Goal: Information Seeking & Learning: Find specific fact

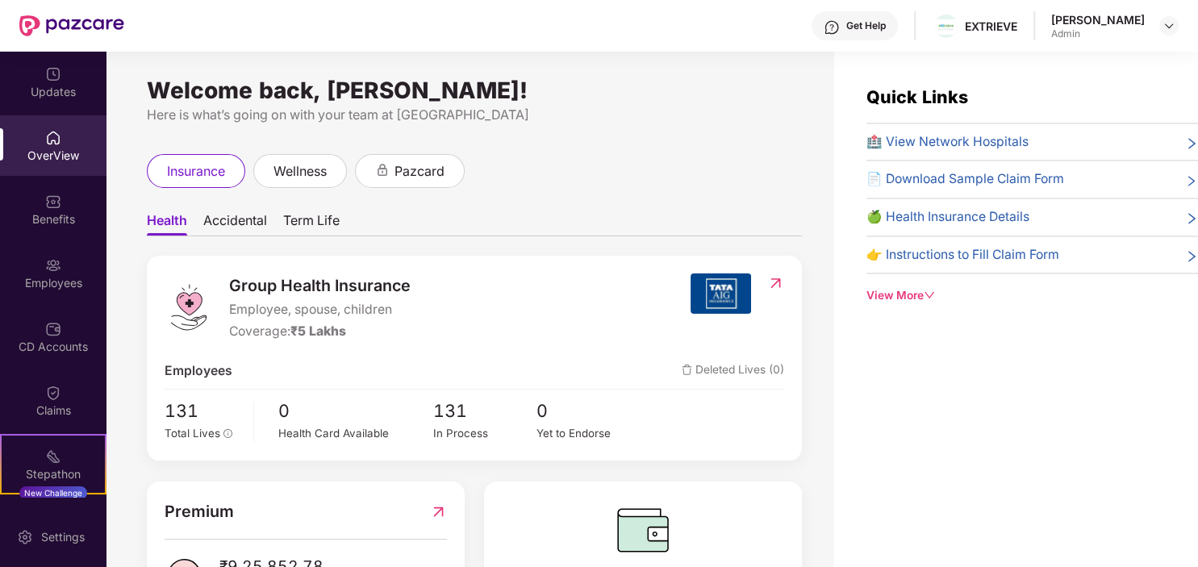
scroll to position [81, 0]
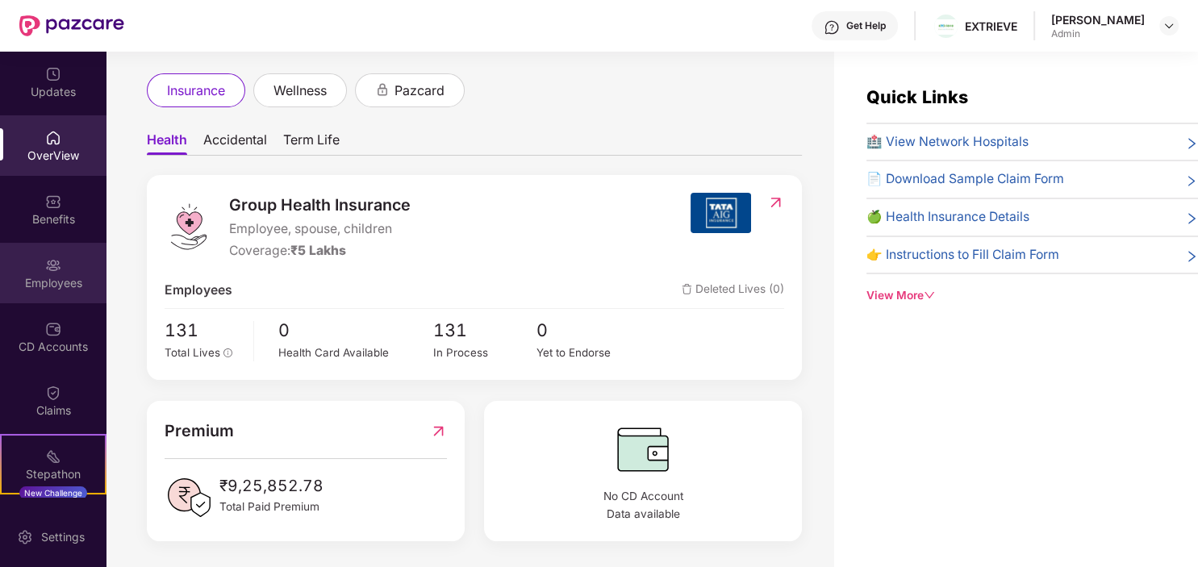
click at [51, 268] on img at bounding box center [53, 265] width 16 height 16
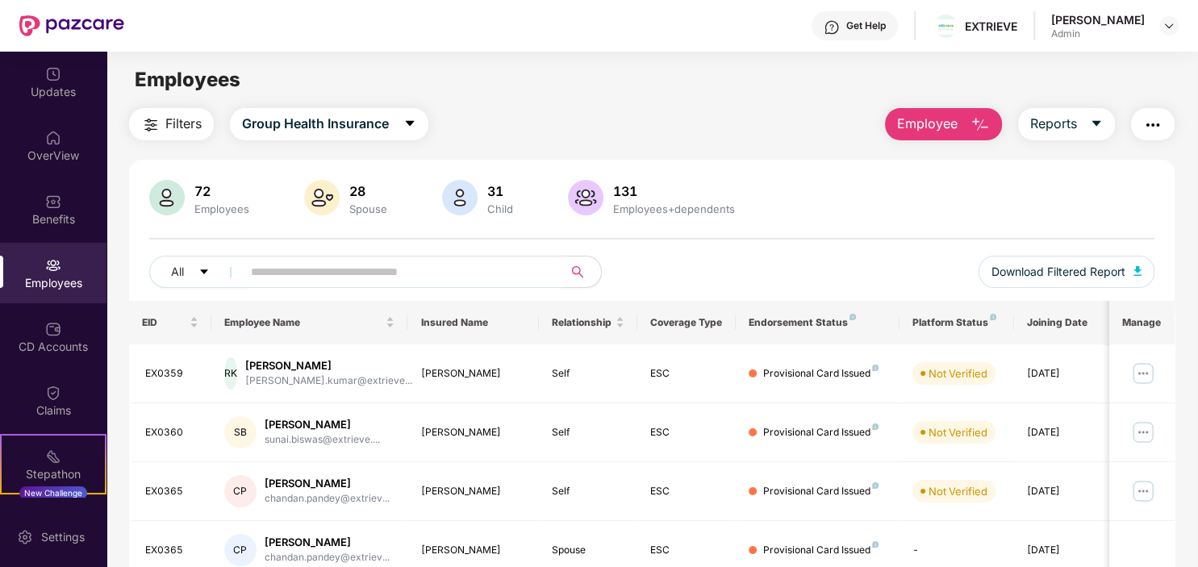
drag, startPoint x: 278, startPoint y: 270, endPoint x: 344, endPoint y: 265, distance: 65.5
click at [283, 270] on input "text" at bounding box center [396, 272] width 290 height 24
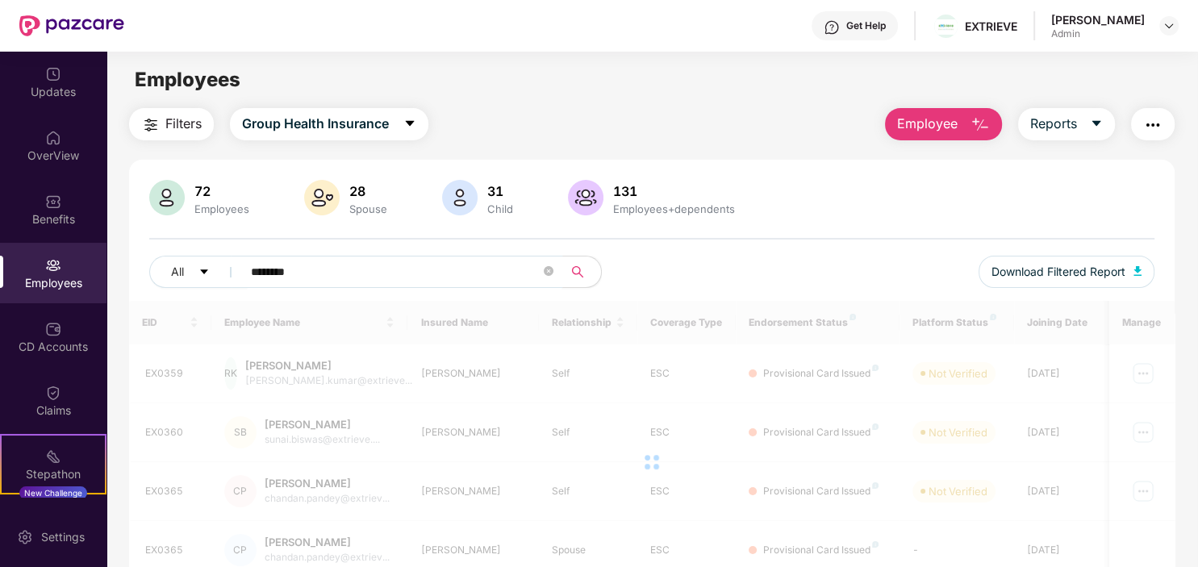
type input "********"
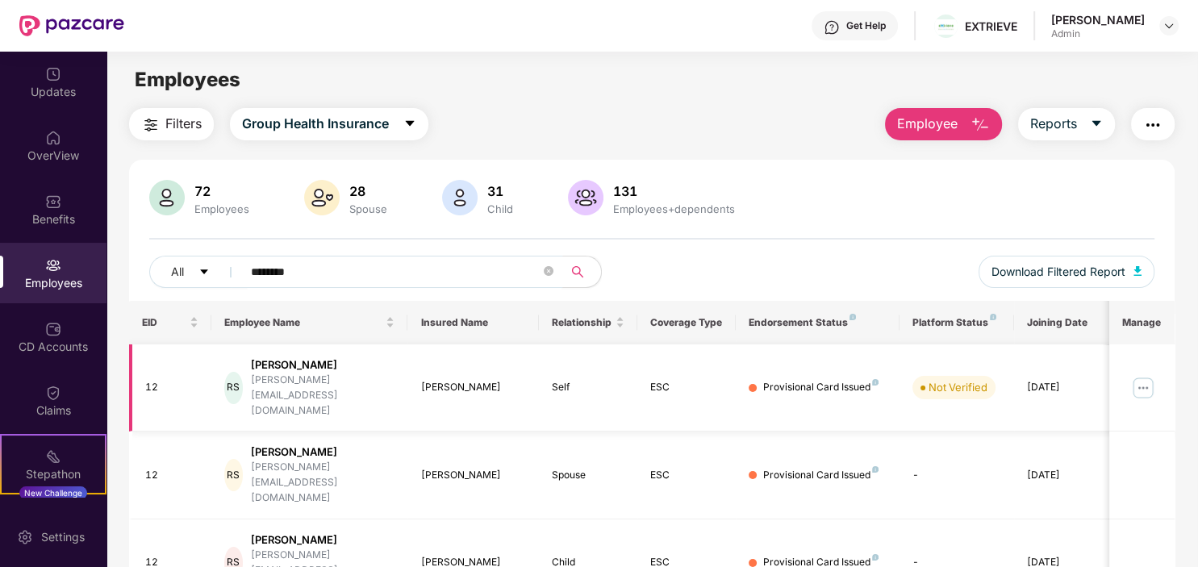
scroll to position [69, 0]
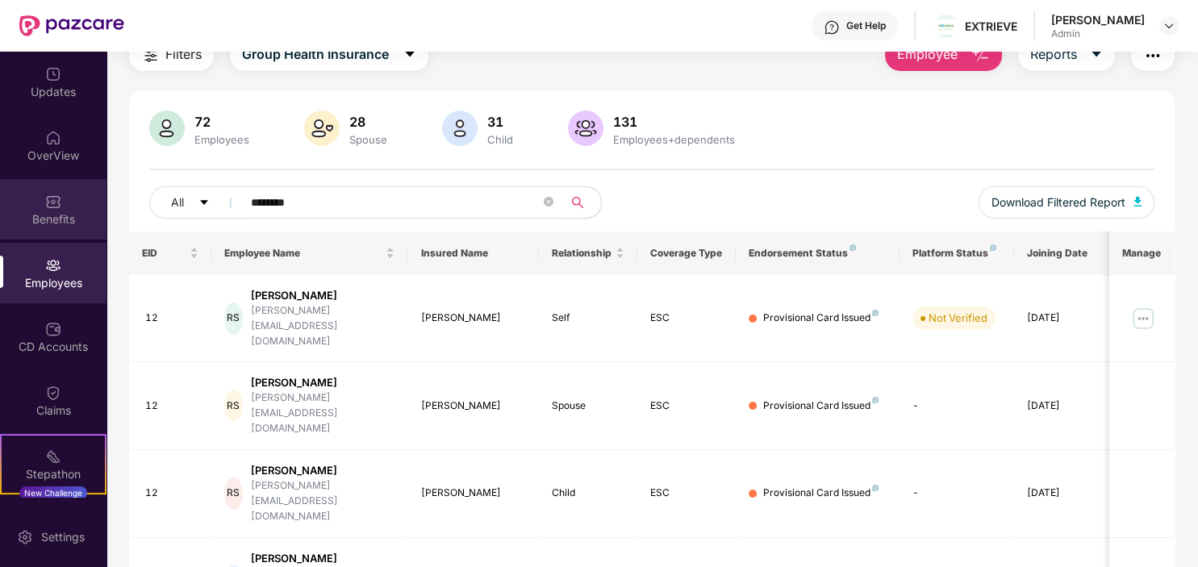
click at [43, 209] on div "Benefits" at bounding box center [53, 209] width 107 height 61
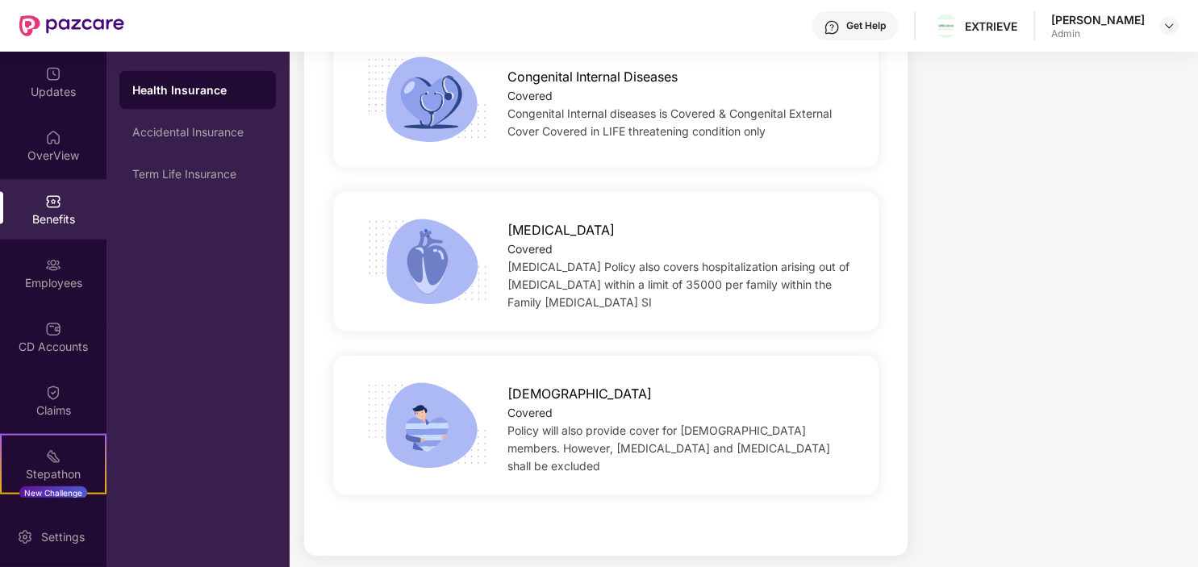
scroll to position [3531, 0]
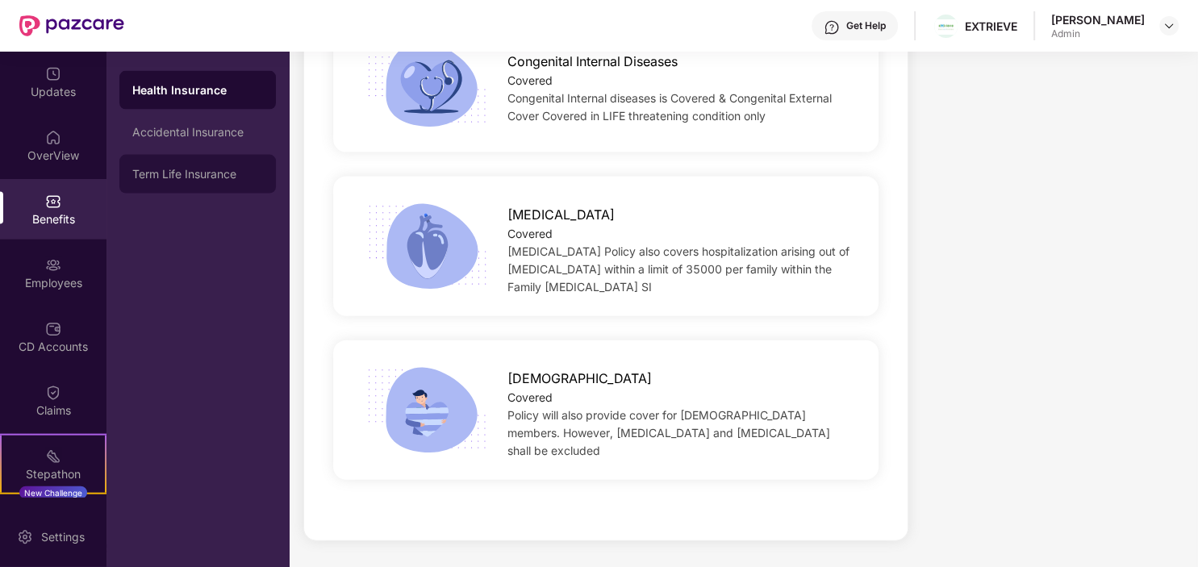
click at [174, 174] on div "Term Life Insurance" at bounding box center [197, 174] width 131 height 13
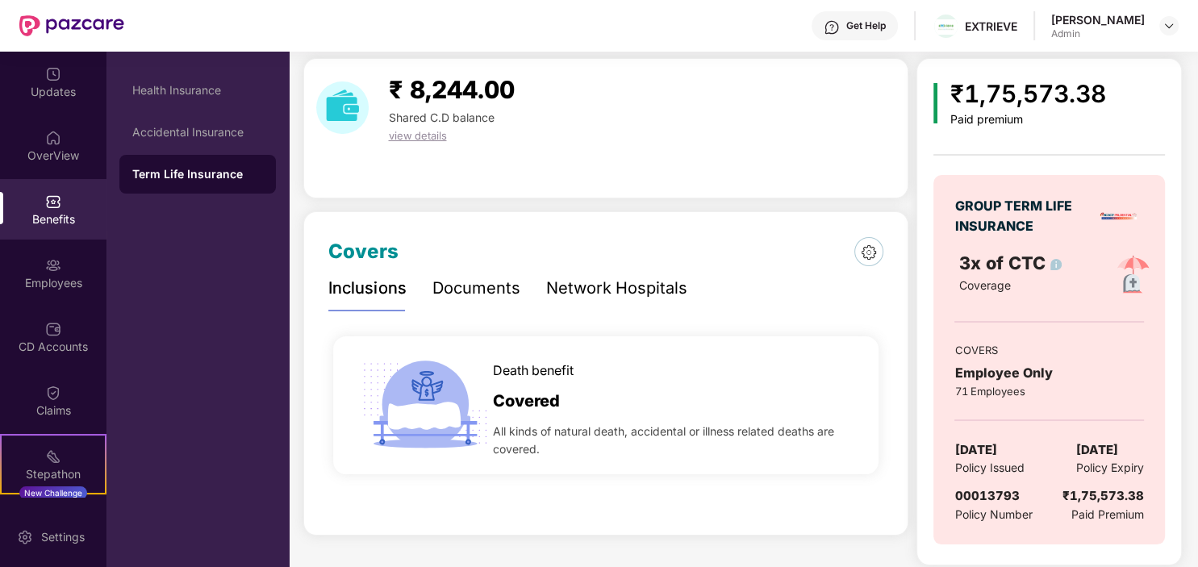
scroll to position [60, 0]
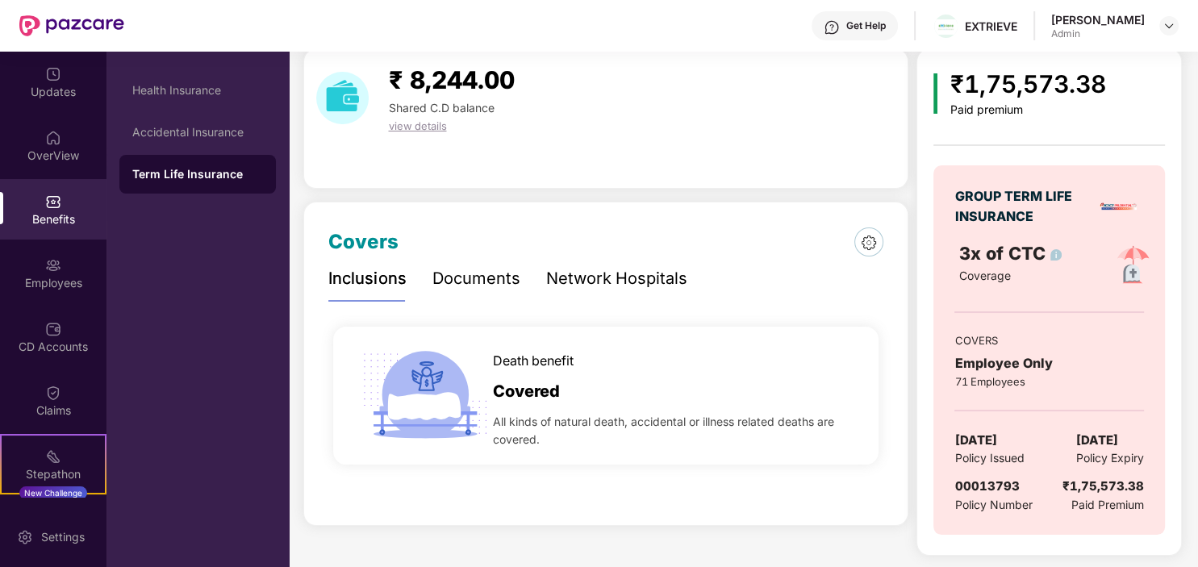
click at [494, 280] on div "Documents" at bounding box center [476, 278] width 88 height 25
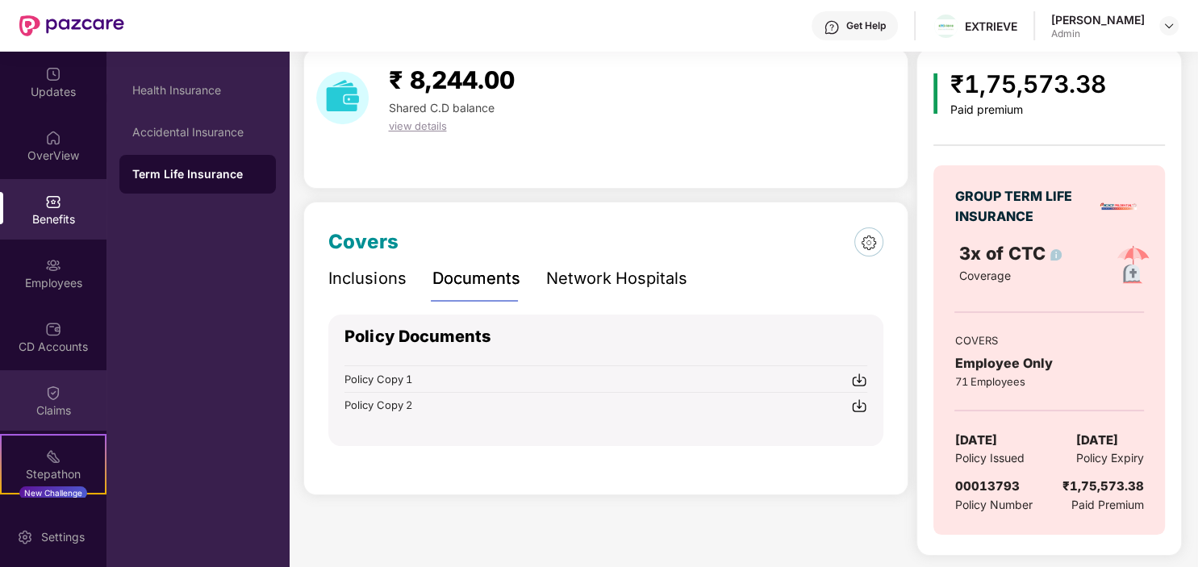
click at [56, 392] on img at bounding box center [53, 393] width 16 height 16
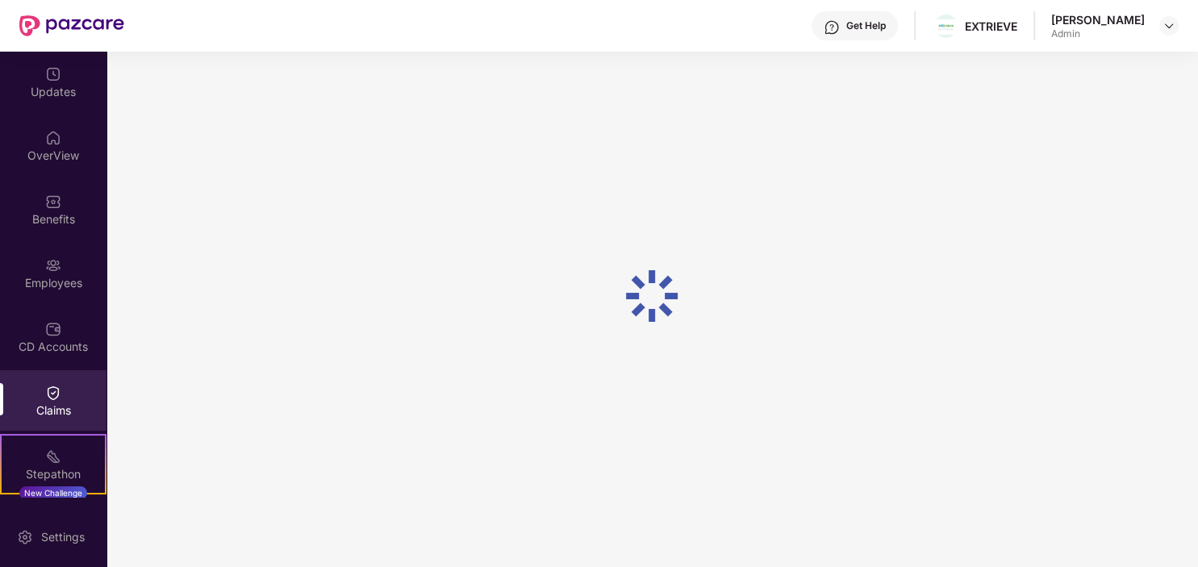
scroll to position [0, 0]
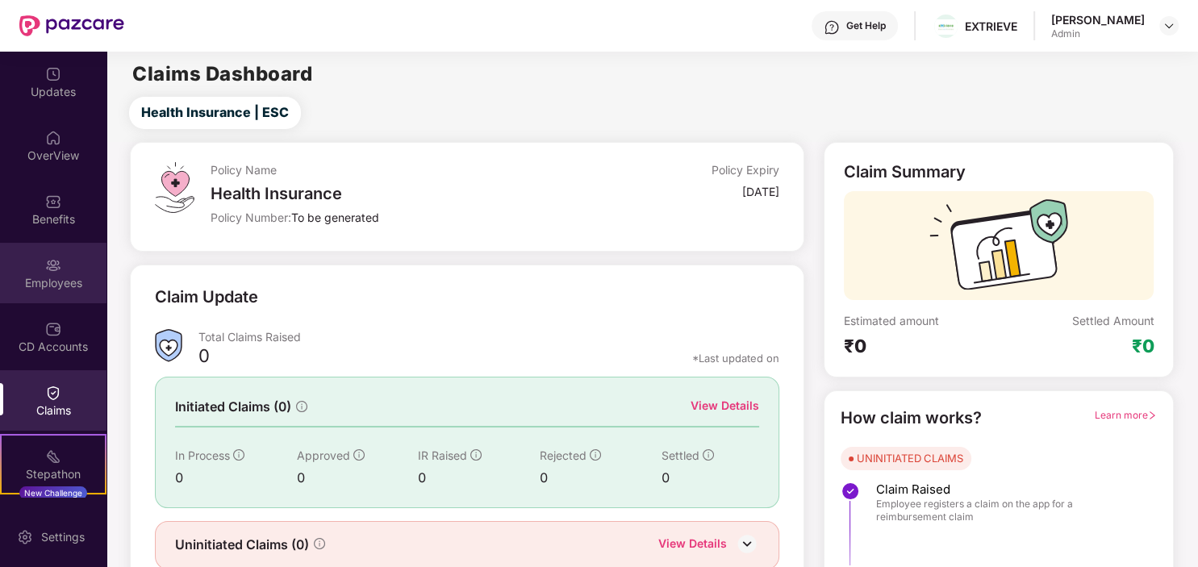
click at [50, 266] on img at bounding box center [53, 265] width 16 height 16
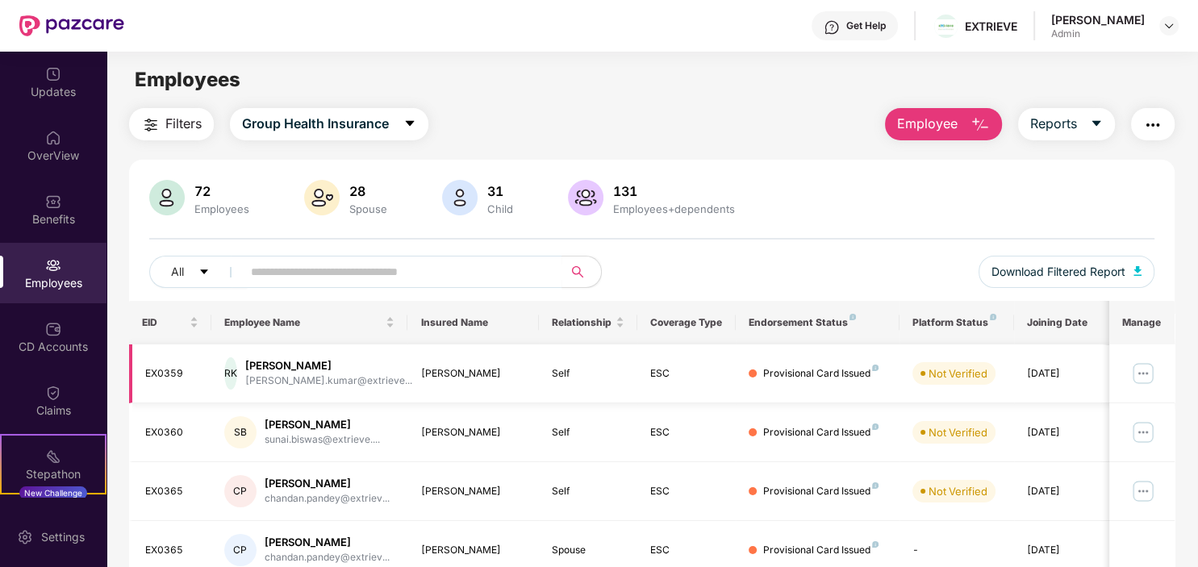
click at [1141, 374] on img at bounding box center [1144, 374] width 26 height 26
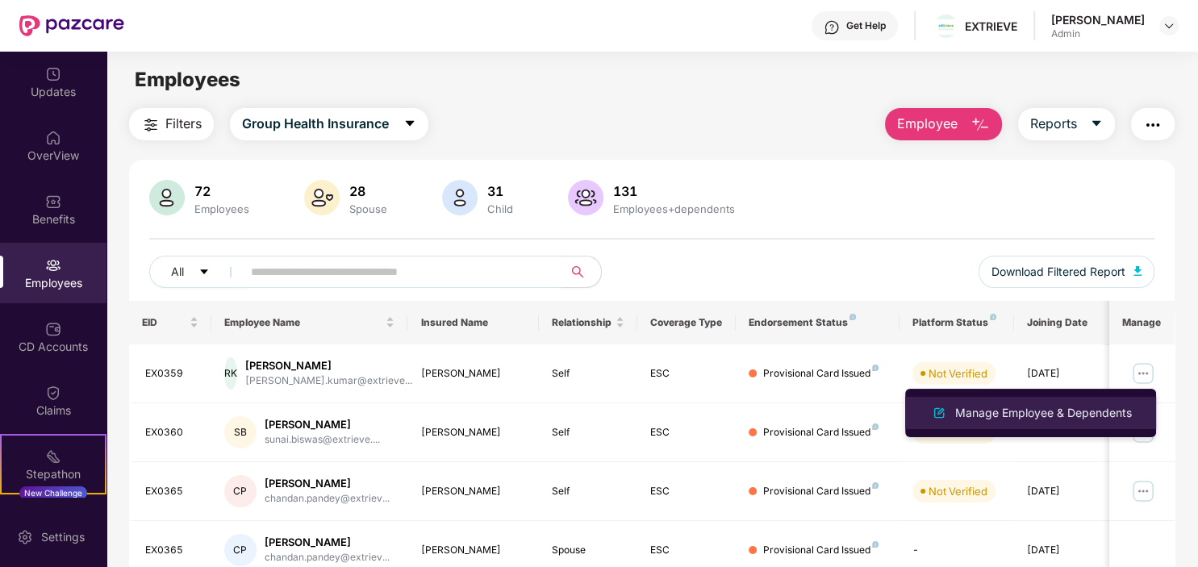
click at [989, 415] on div "Manage Employee & Dependents" at bounding box center [1043, 413] width 183 height 18
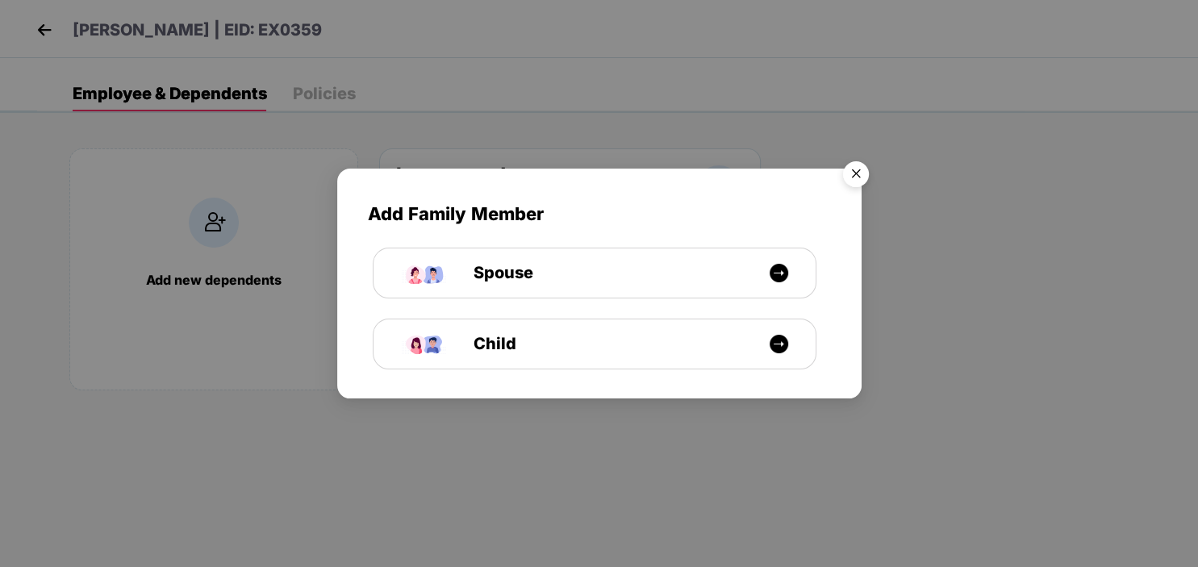
click at [852, 175] on img "Close" at bounding box center [856, 176] width 45 height 45
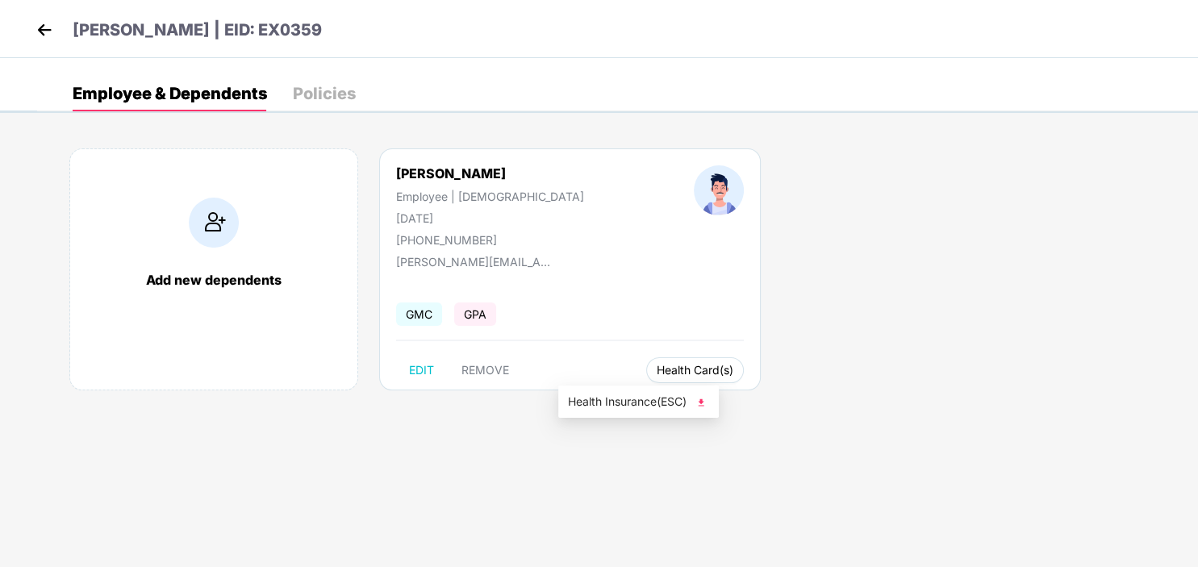
click at [657, 370] on span "Health Card(s)" at bounding box center [695, 370] width 77 height 8
click at [709, 400] on img at bounding box center [701, 403] width 16 height 16
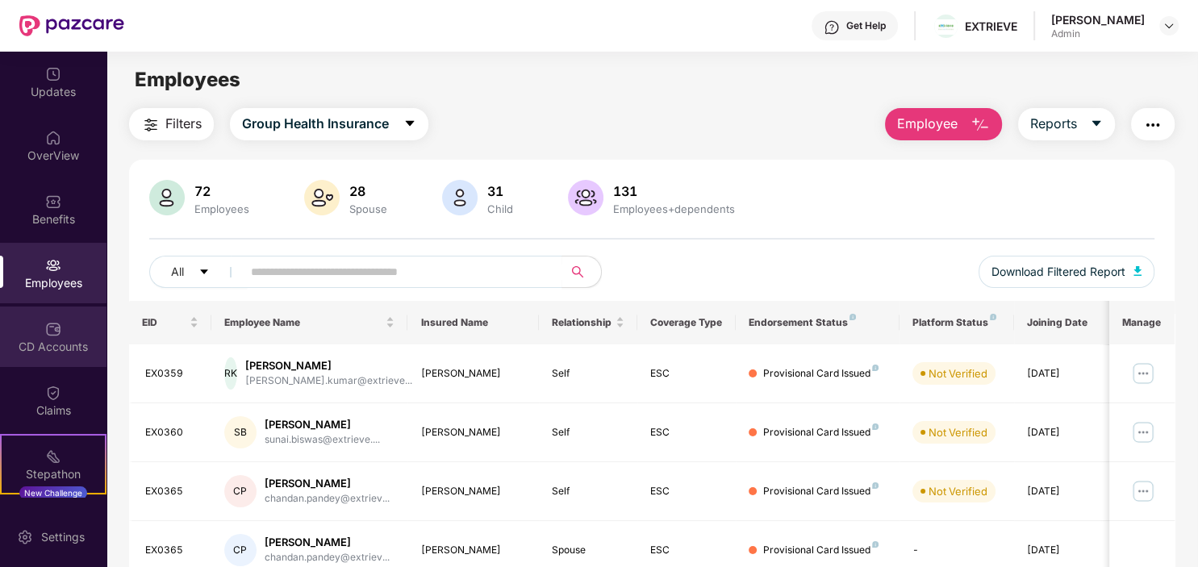
scroll to position [2, 0]
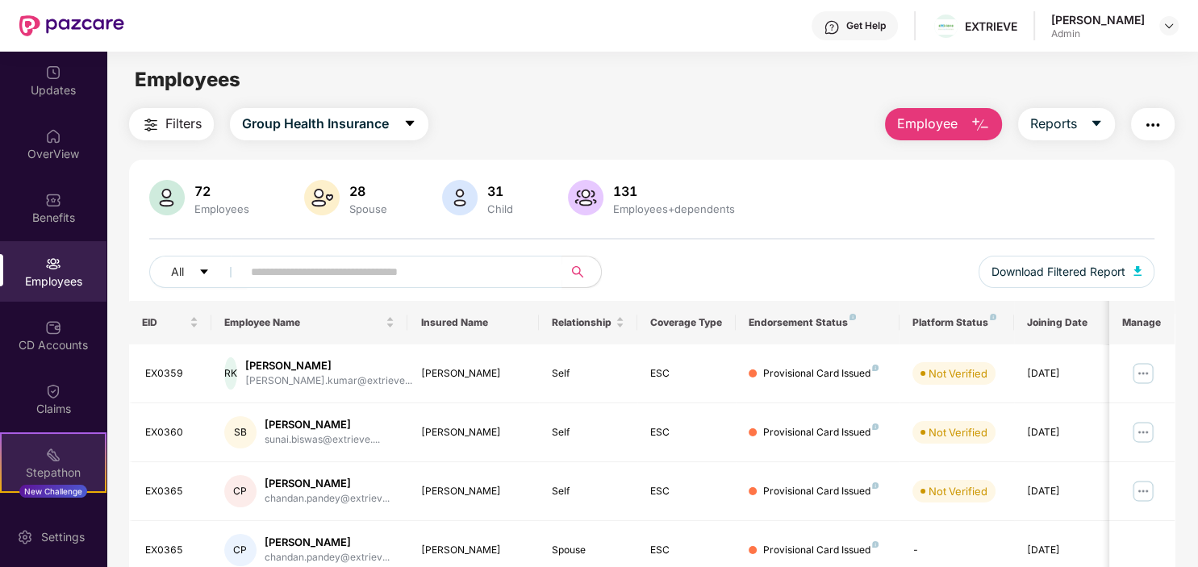
click at [58, 489] on div "New Challenge" at bounding box center [53, 491] width 68 height 13
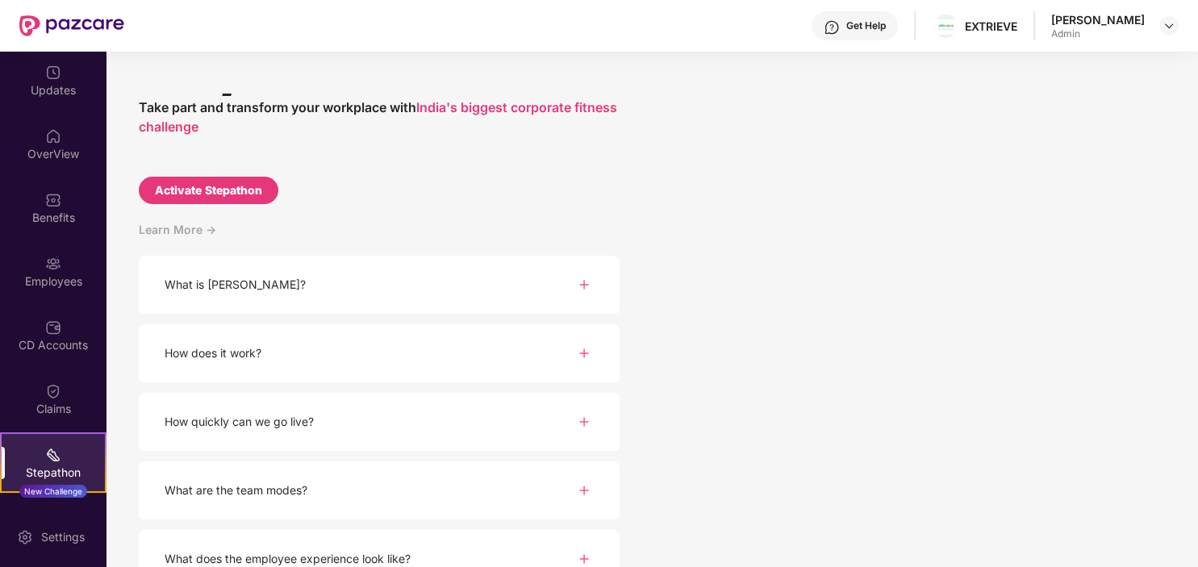
scroll to position [81, 0]
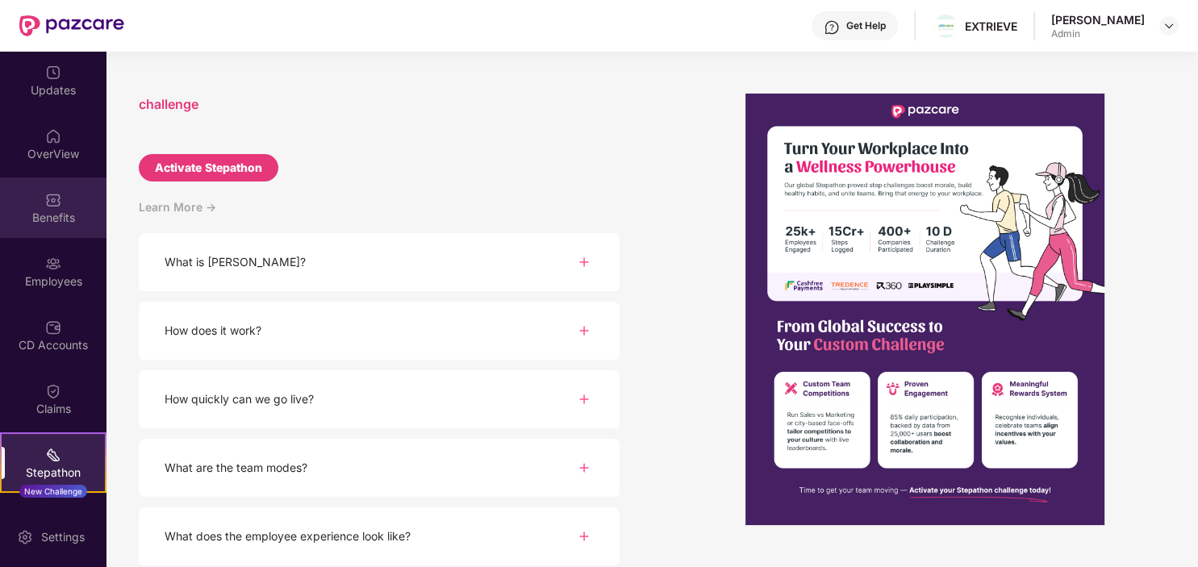
click at [52, 206] on img at bounding box center [53, 200] width 16 height 16
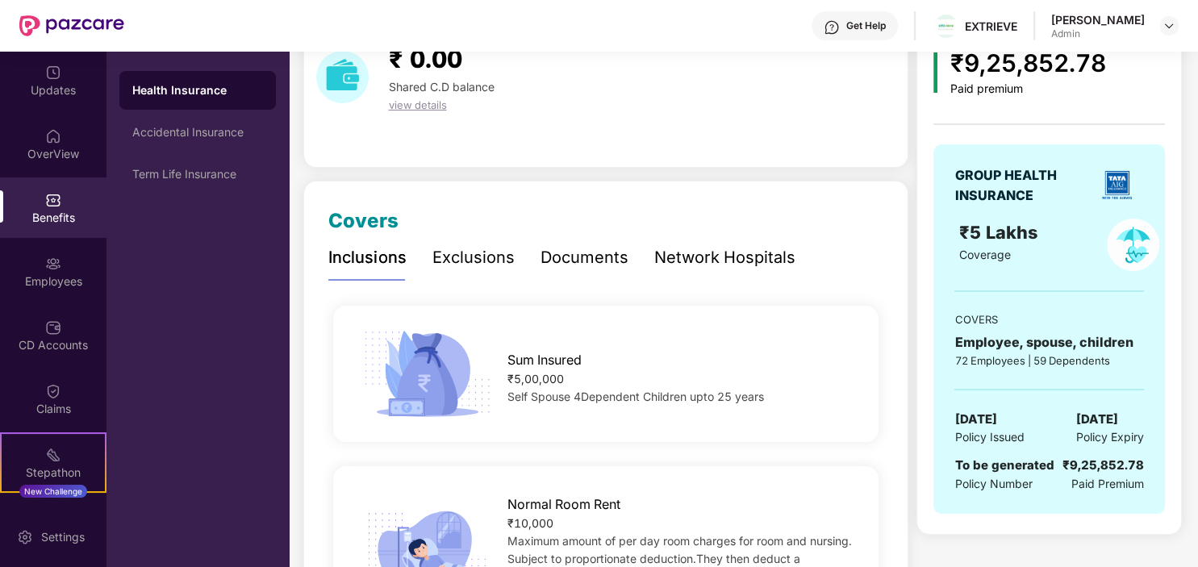
scroll to position [0, 0]
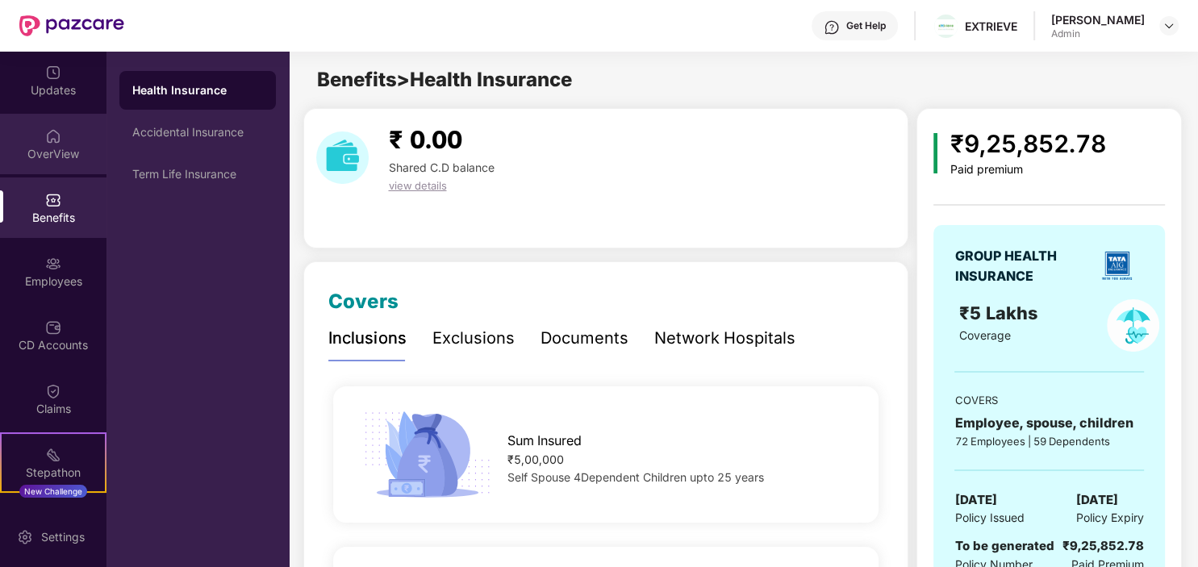
click at [54, 140] on img at bounding box center [53, 136] width 16 height 16
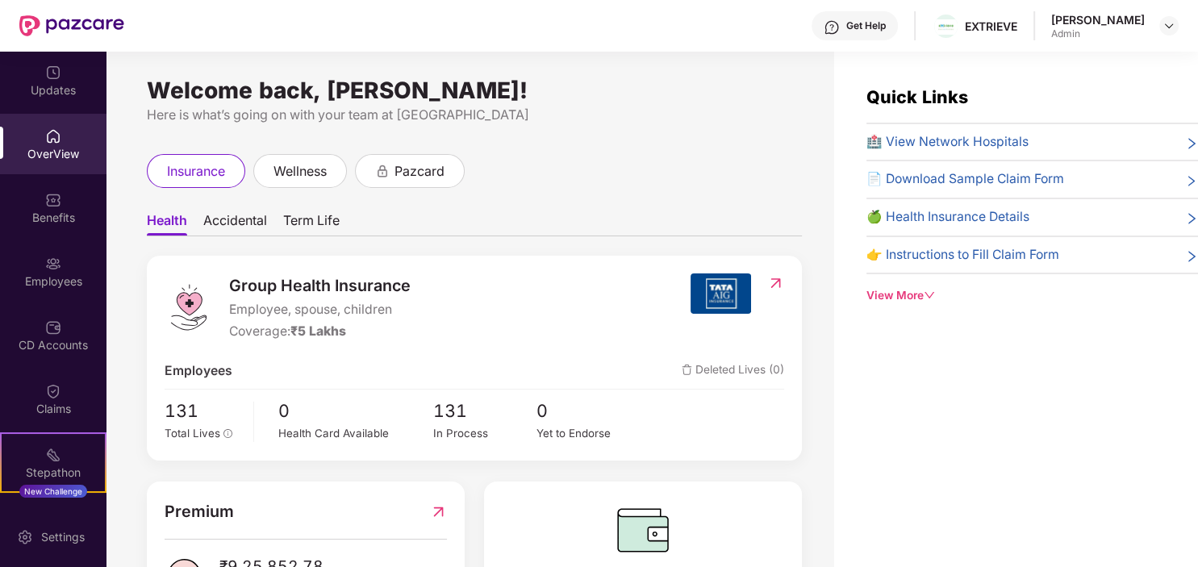
click at [232, 218] on span "Accidental" at bounding box center [235, 223] width 64 height 23
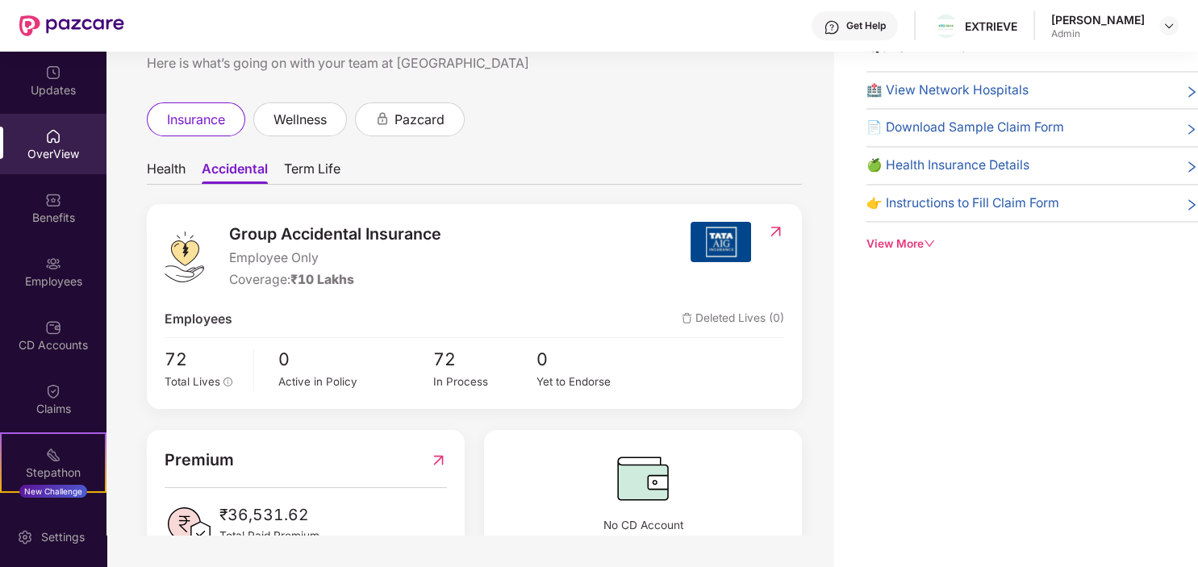
click at [173, 166] on span "Health" at bounding box center [166, 172] width 39 height 23
click at [169, 170] on span "Health" at bounding box center [167, 172] width 40 height 23
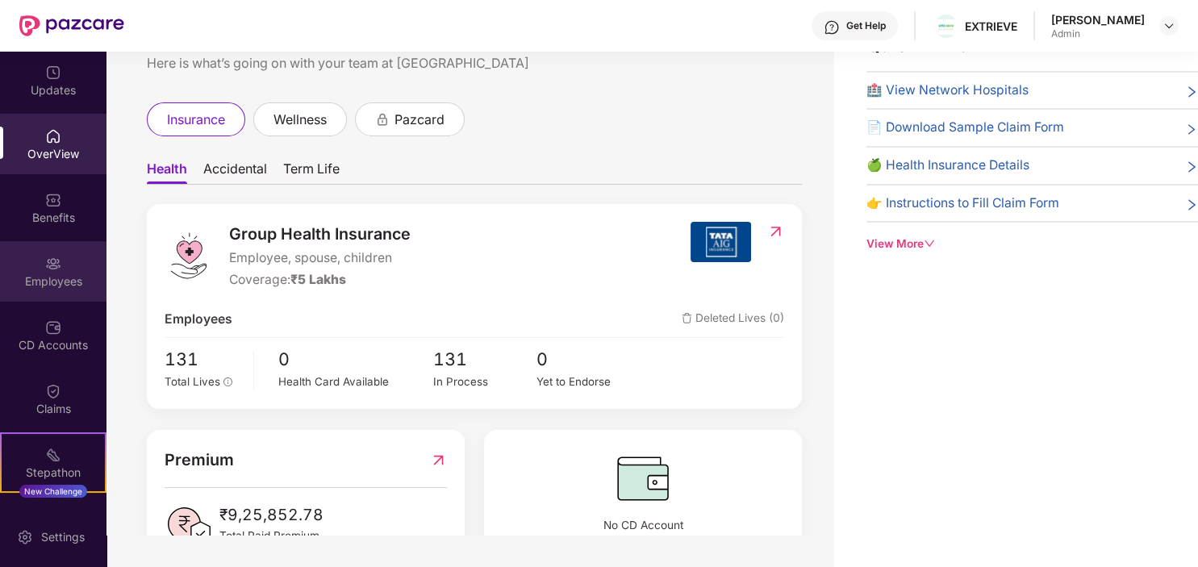
click at [51, 266] on img at bounding box center [53, 264] width 16 height 16
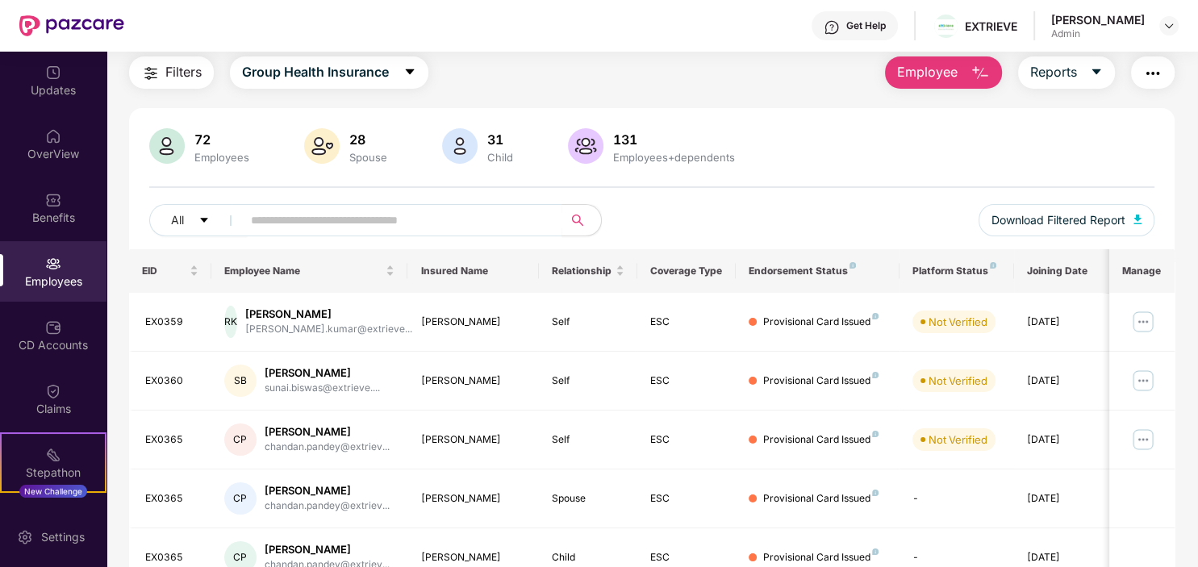
click at [764, 216] on div "All Download Filtered Report" at bounding box center [652, 226] width 1006 height 45
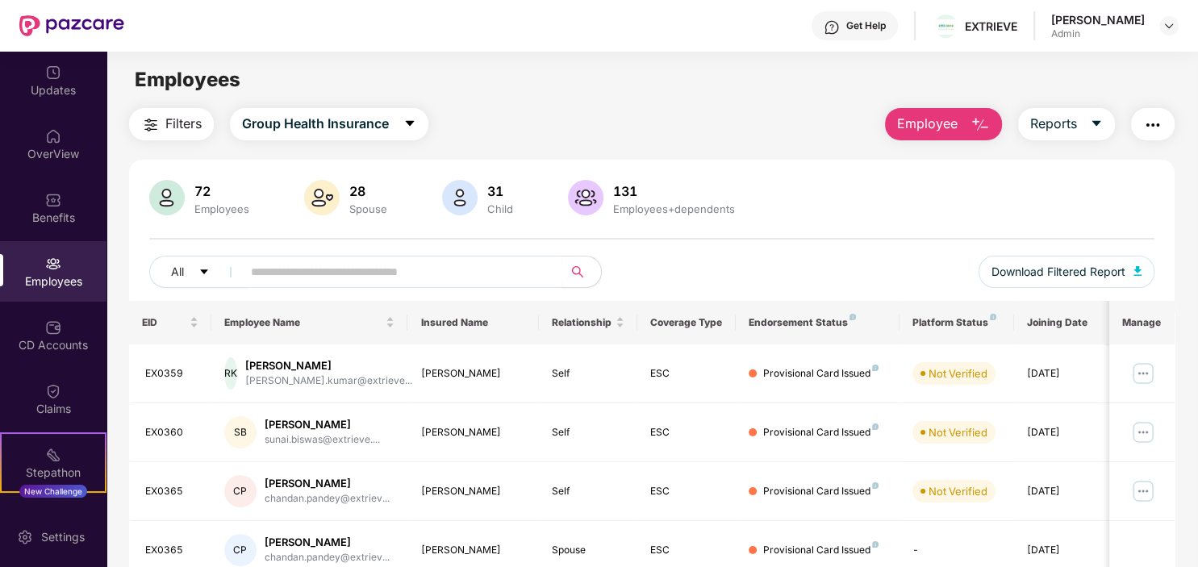
click at [63, 271] on div "Employees" at bounding box center [53, 271] width 107 height 61
click at [52, 270] on img at bounding box center [53, 264] width 16 height 16
click at [61, 200] on div "Benefits" at bounding box center [53, 208] width 107 height 61
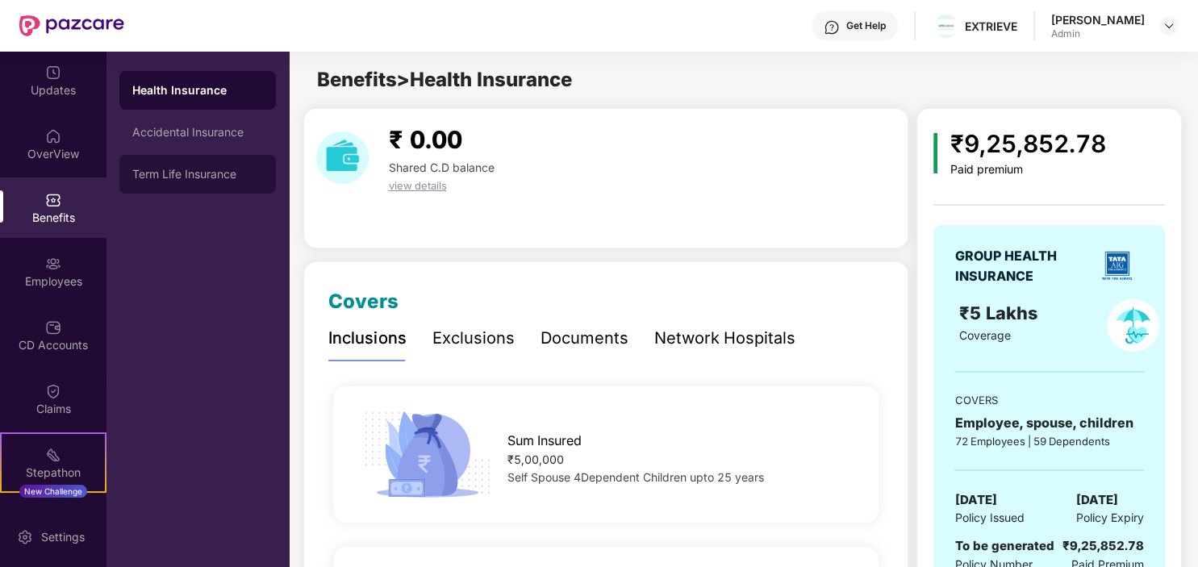
click at [194, 180] on div "Term Life Insurance" at bounding box center [197, 174] width 131 height 13
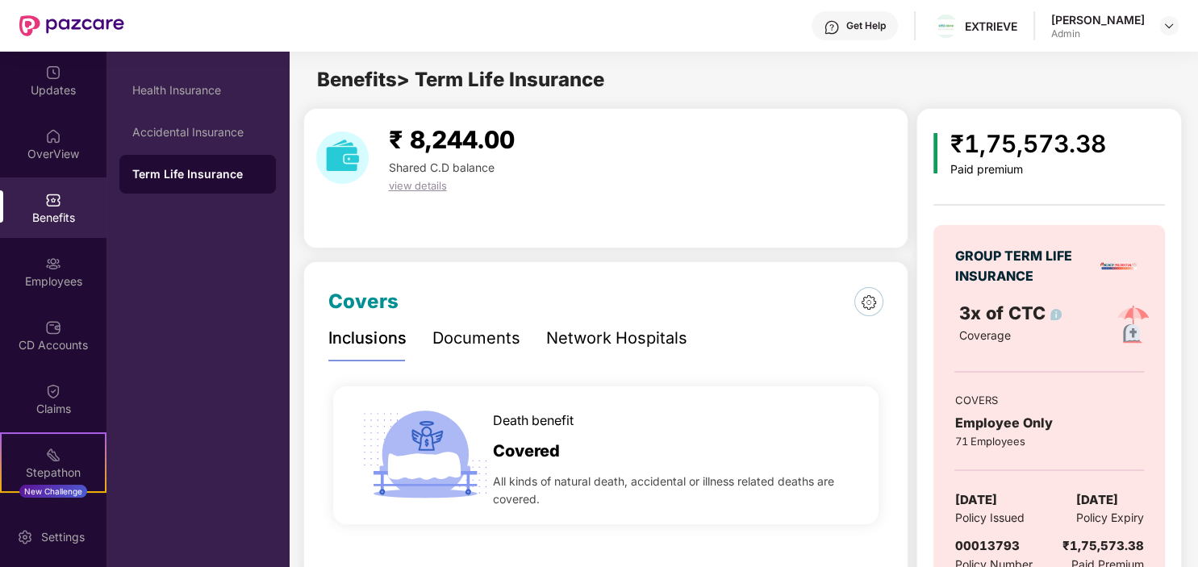
click at [870, 299] on img at bounding box center [869, 302] width 15 height 15
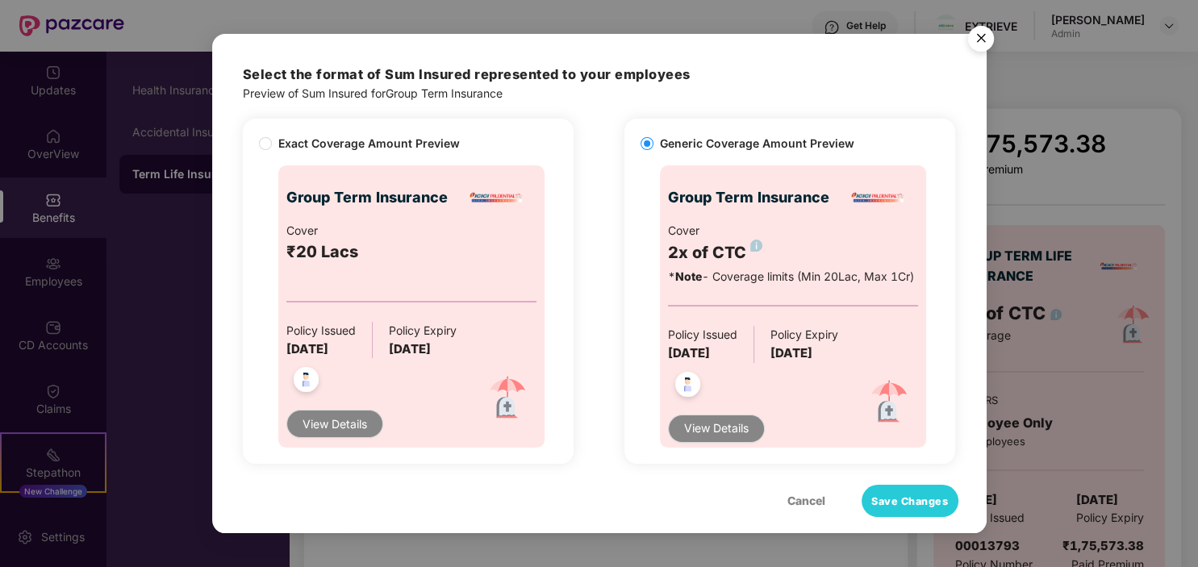
click at [984, 40] on img "Close" at bounding box center [981, 41] width 45 height 45
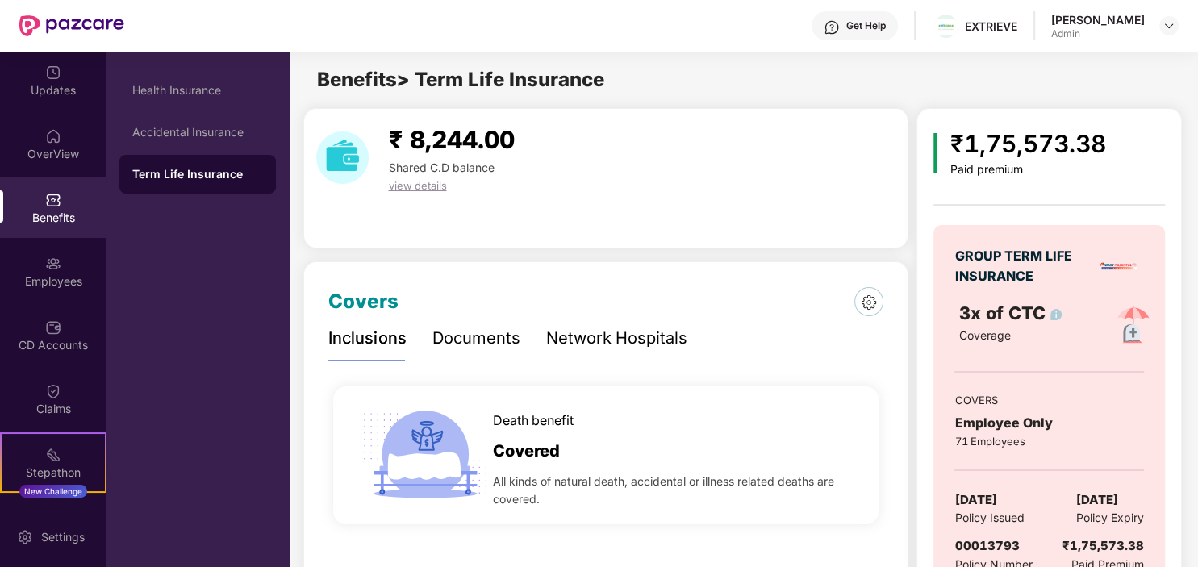
click at [58, 208] on div "Benefits" at bounding box center [53, 208] width 107 height 61
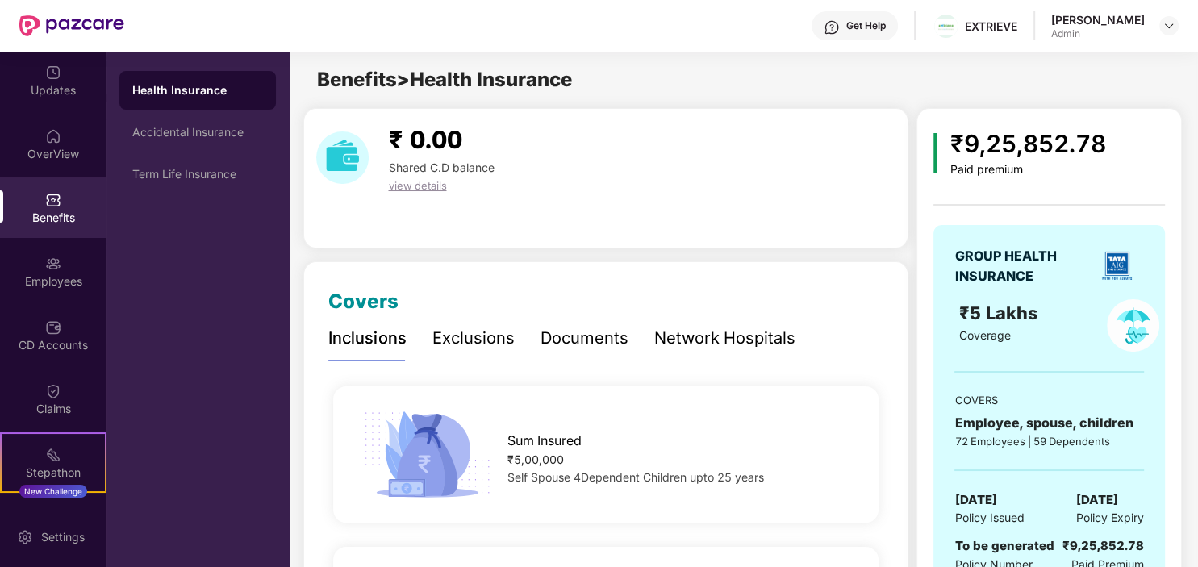
click at [723, 342] on div "Network Hospitals" at bounding box center [724, 338] width 141 height 25
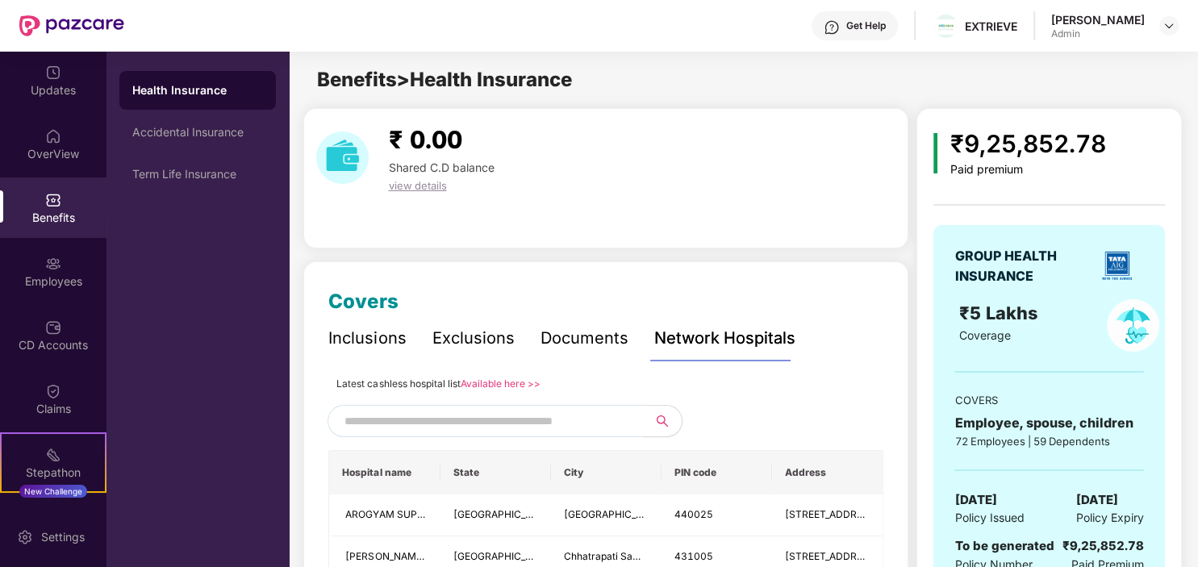
click at [445, 420] on input "text" at bounding box center [483, 421] width 276 height 24
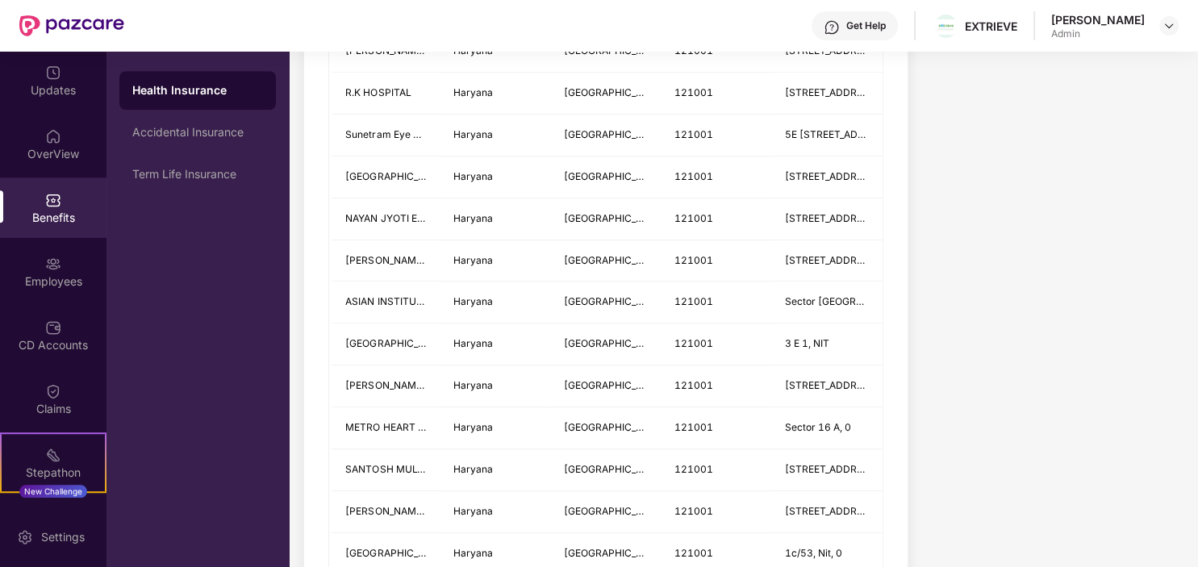
scroll to position [1382, 0]
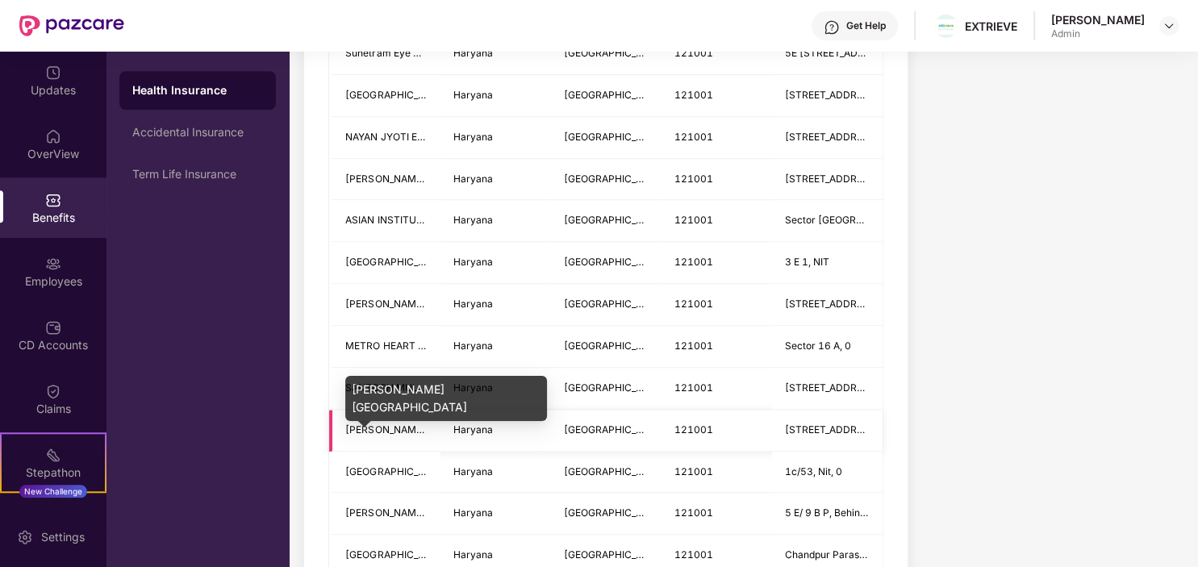
click at [399, 424] on span "[PERSON_NAME][GEOGRAPHIC_DATA]" at bounding box center [435, 430] width 181 height 12
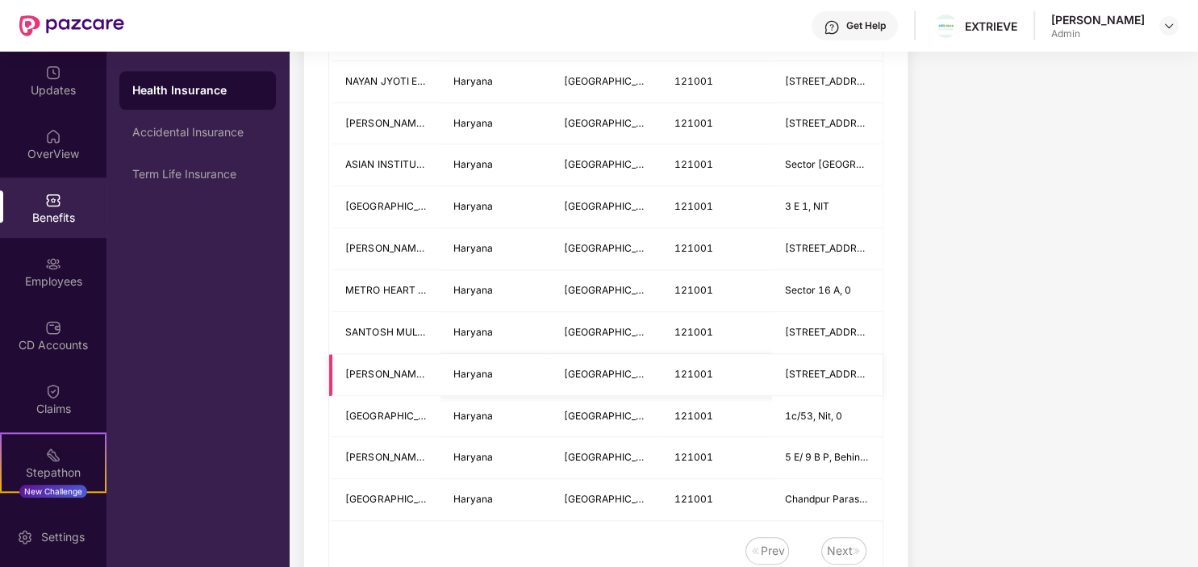
scroll to position [1464, 0]
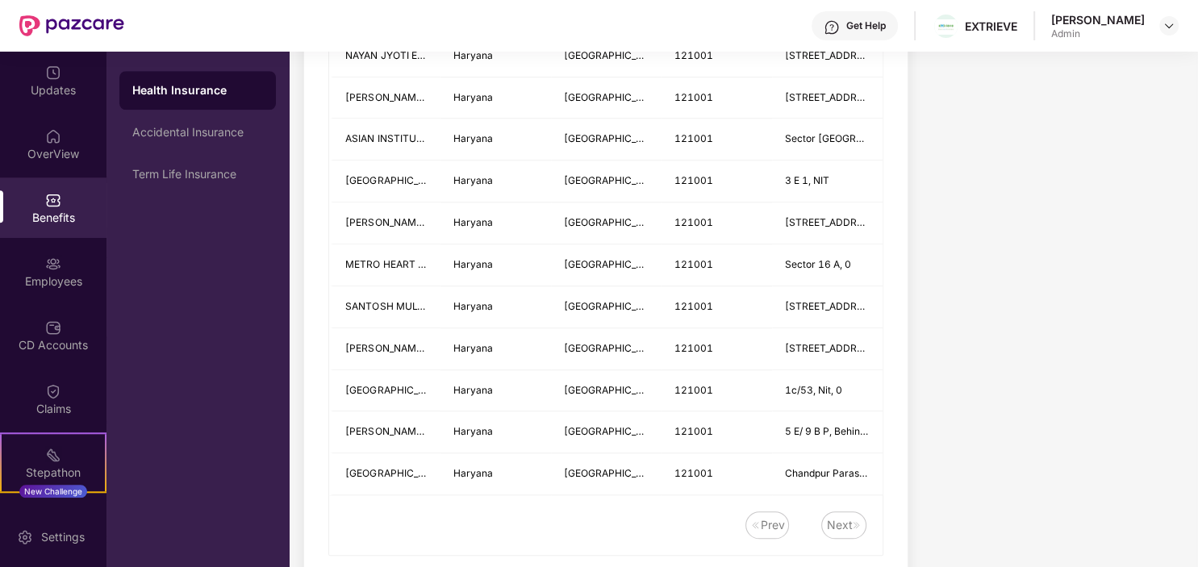
click at [843, 526] on div "Next" at bounding box center [839, 525] width 26 height 18
click at [847, 520] on div "Next" at bounding box center [839, 525] width 26 height 18
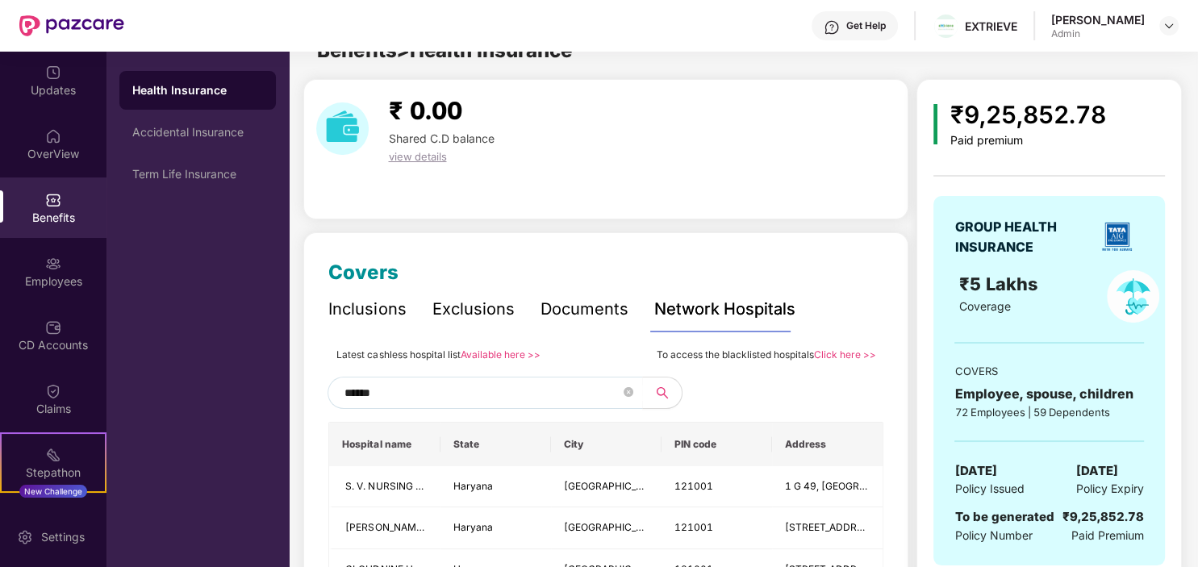
scroll to position [0, 0]
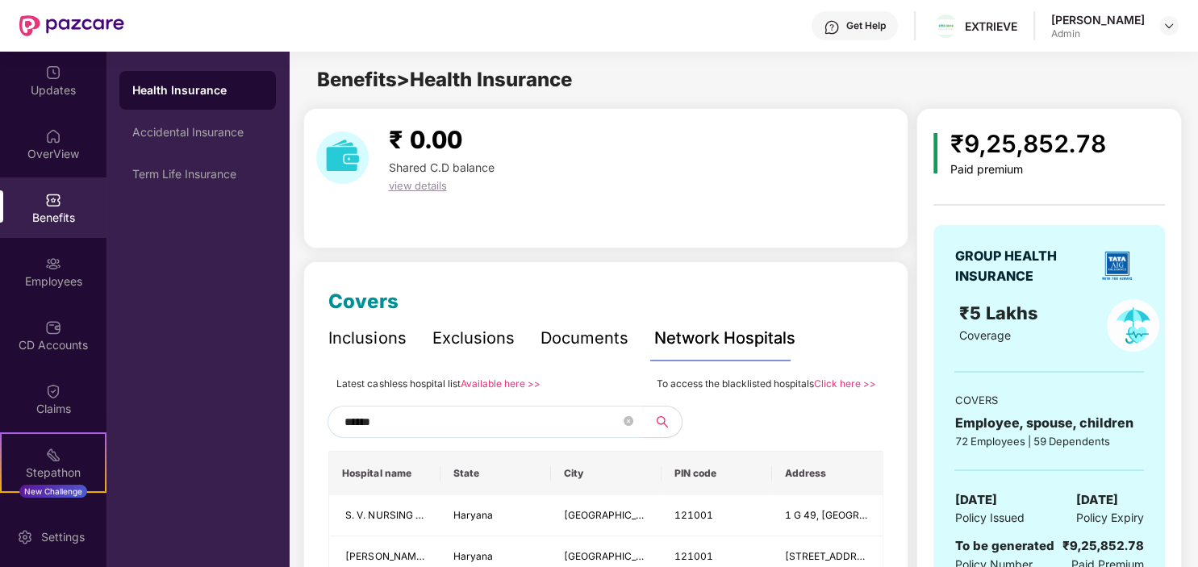
click at [574, 336] on div "Documents" at bounding box center [584, 338] width 88 height 25
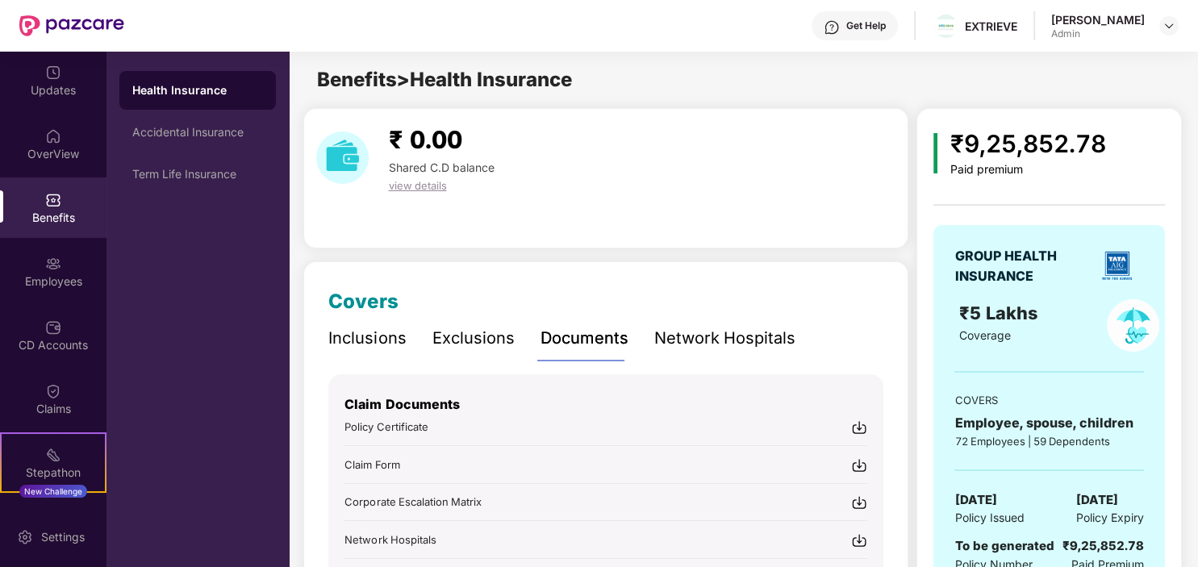
click at [679, 333] on div "Network Hospitals" at bounding box center [724, 338] width 141 height 25
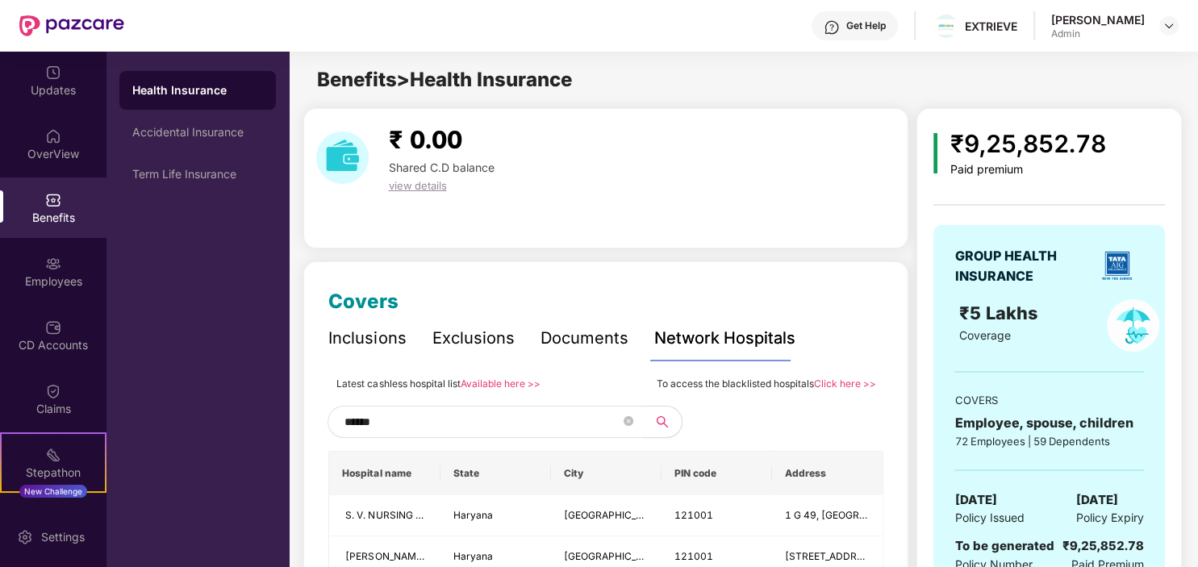
drag, startPoint x: 401, startPoint y: 418, endPoint x: 309, endPoint y: 423, distance: 92.1
click at [345, 423] on input "******" at bounding box center [483, 422] width 276 height 24
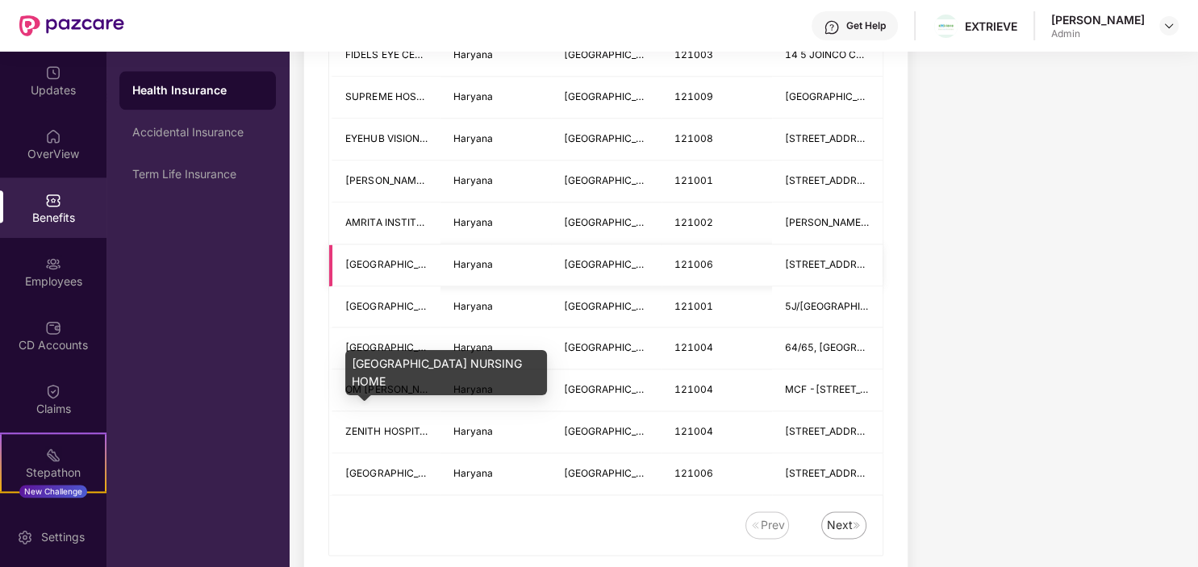
scroll to position [2114, 0]
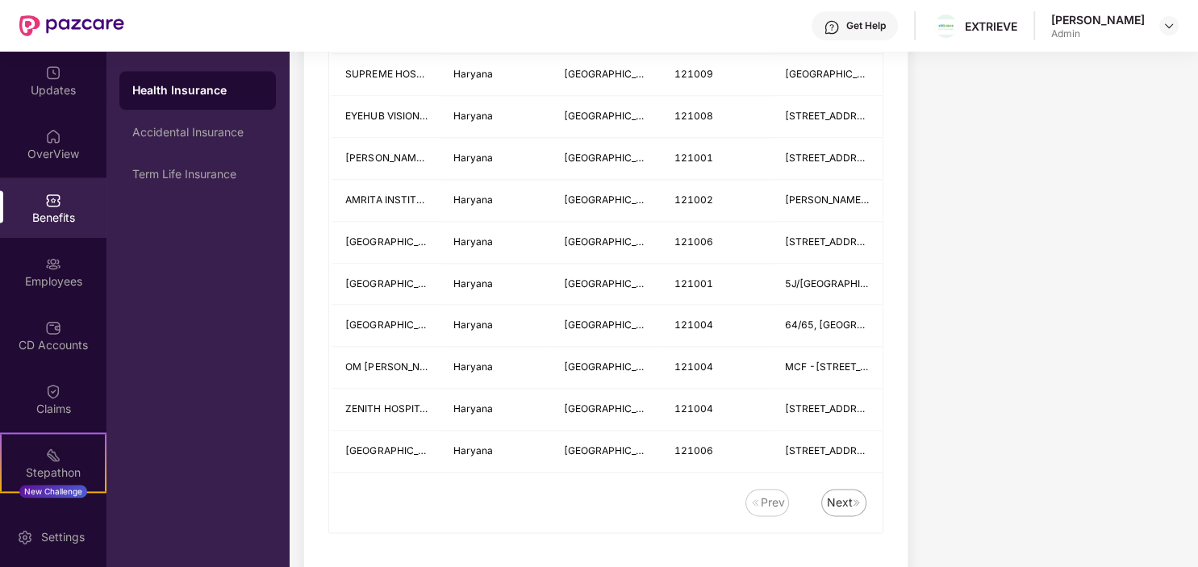
type input "*********"
click at [841, 494] on div "Next" at bounding box center [839, 503] width 26 height 18
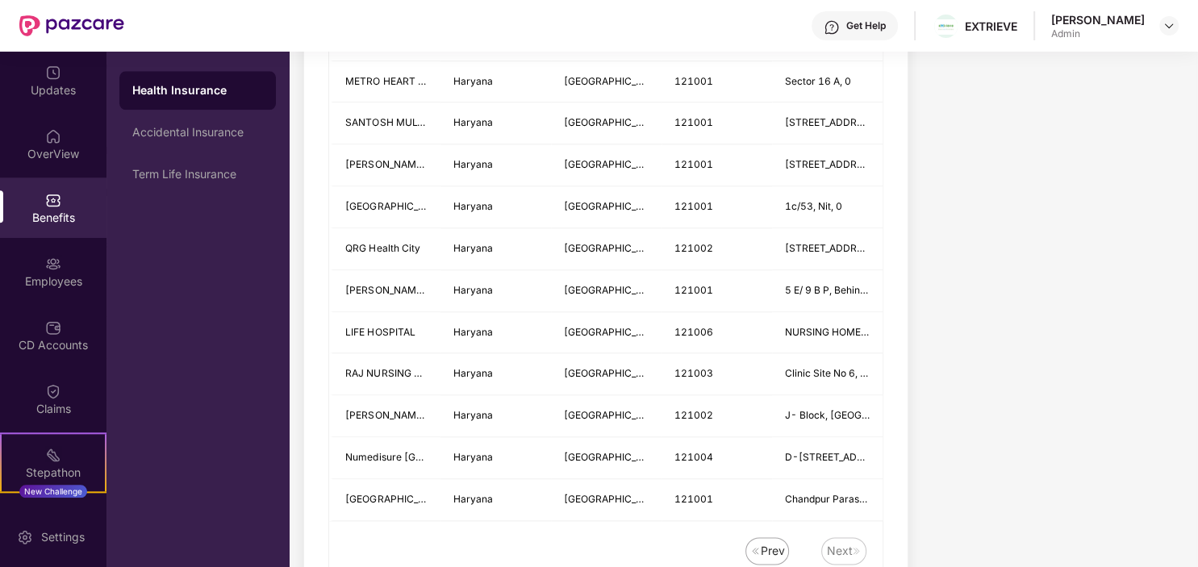
scroll to position [1854, 0]
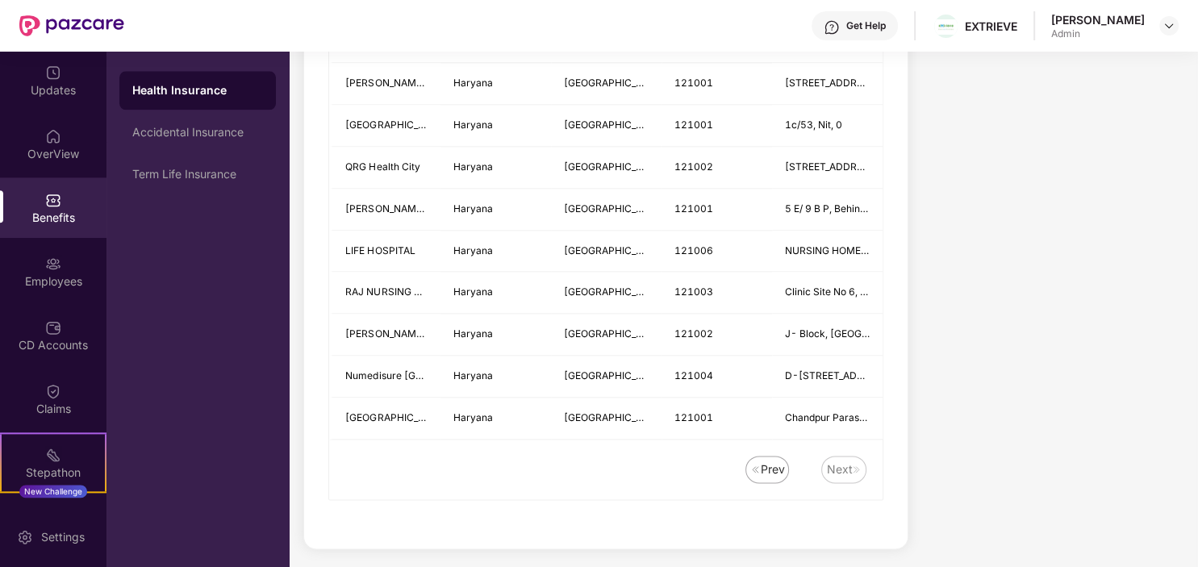
click at [238, 340] on div "Health Insurance Accidental Insurance Term Life Insurance" at bounding box center [198, 310] width 182 height 516
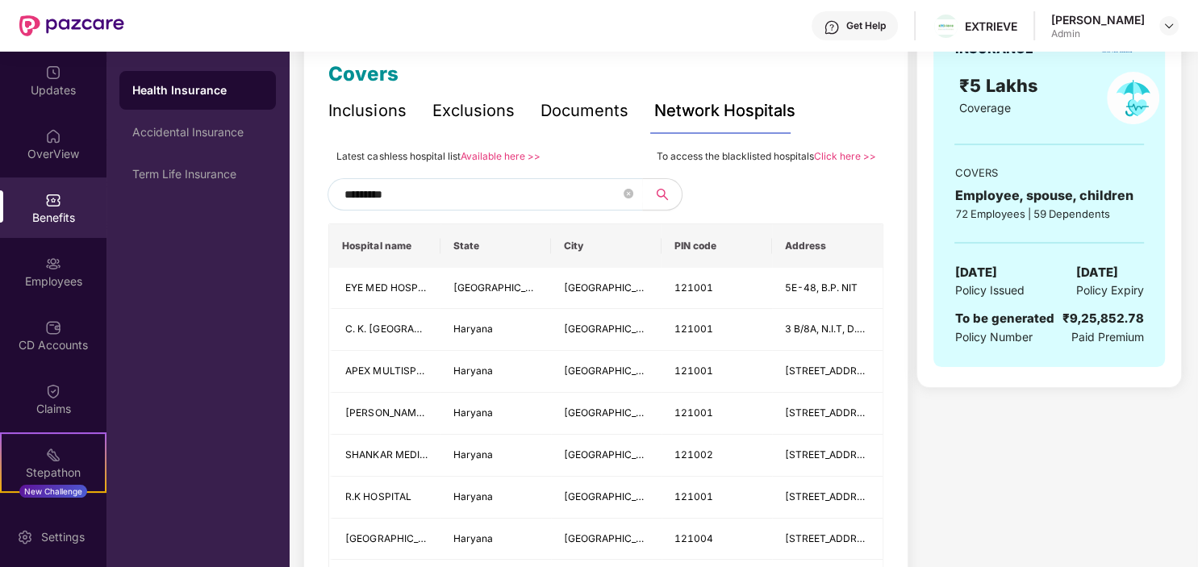
scroll to position [0, 0]
